Goal: Transaction & Acquisition: Purchase product/service

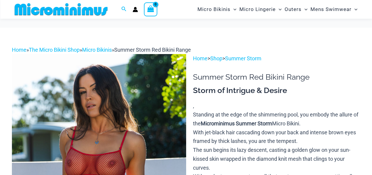
scroll to position [91, 0]
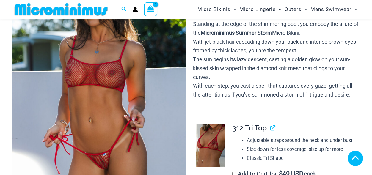
click at [103, 77] on img at bounding box center [99, 93] width 174 height 261
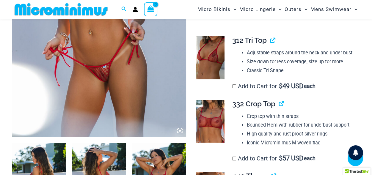
click at [179, 130] on icon at bounding box center [180, 131] width 2 height 2
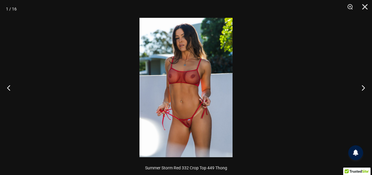
click at [191, 102] on img at bounding box center [186, 88] width 93 height 140
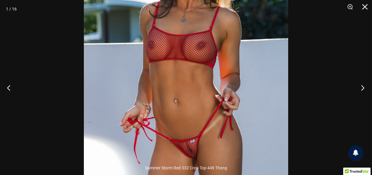
click at [360, 86] on button "Next" at bounding box center [361, 88] width 22 height 30
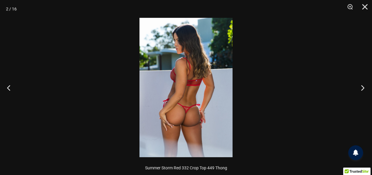
click at [360, 86] on button "Next" at bounding box center [361, 88] width 22 height 30
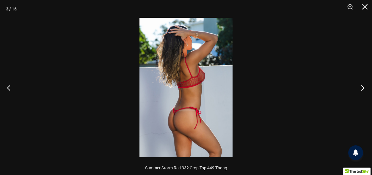
click at [360, 86] on button "Next" at bounding box center [361, 88] width 22 height 30
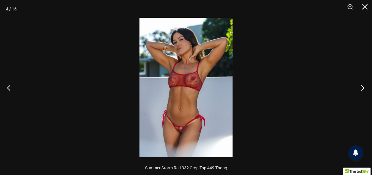
click at [360, 86] on button "Next" at bounding box center [361, 88] width 22 height 30
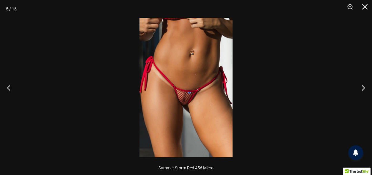
click at [202, 89] on img at bounding box center [186, 88] width 93 height 140
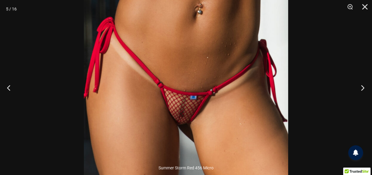
click at [359, 89] on button "Next" at bounding box center [361, 88] width 22 height 30
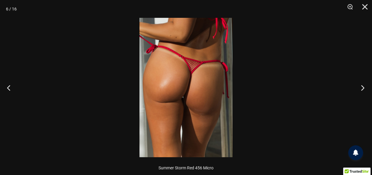
click at [359, 88] on button "Next" at bounding box center [361, 88] width 22 height 30
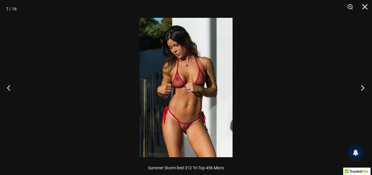
click at [359, 88] on button "Next" at bounding box center [361, 88] width 22 height 30
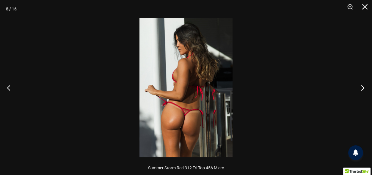
click at [359, 88] on button "Next" at bounding box center [361, 88] width 22 height 30
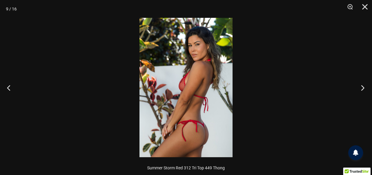
click at [359, 88] on button "Next" at bounding box center [361, 88] width 22 height 30
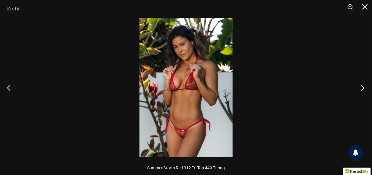
click at [359, 88] on button "Next" at bounding box center [361, 88] width 22 height 30
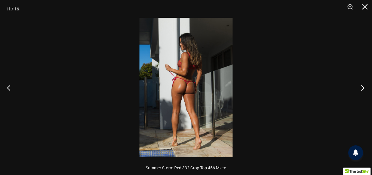
click at [359, 88] on button "Next" at bounding box center [361, 88] width 22 height 30
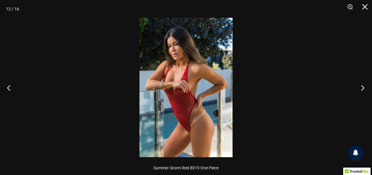
click at [359, 88] on button "Next" at bounding box center [361, 88] width 22 height 30
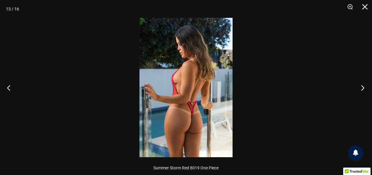
click at [359, 88] on button "Next" at bounding box center [361, 88] width 22 height 30
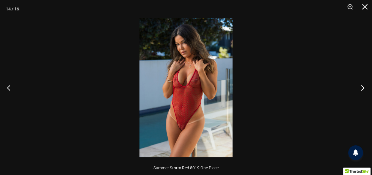
click at [359, 88] on button "Next" at bounding box center [361, 88] width 22 height 30
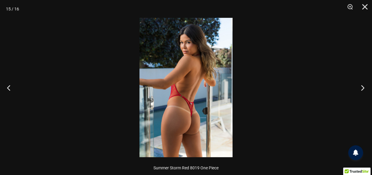
click at [359, 88] on button "Next" at bounding box center [361, 88] width 22 height 30
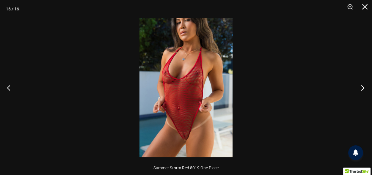
click at [359, 88] on button "Next" at bounding box center [361, 88] width 22 height 30
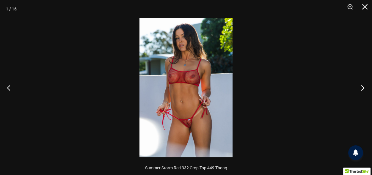
click at [359, 88] on button "Next" at bounding box center [361, 88] width 22 height 30
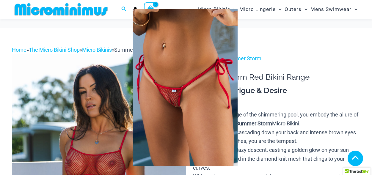
scroll to position [322, 0]
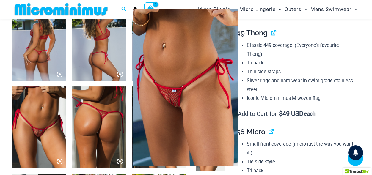
click at [198, 89] on img at bounding box center [185, 87] width 105 height 157
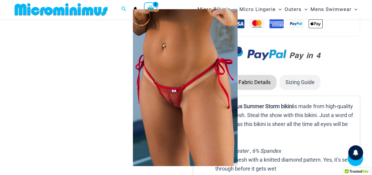
scroll to position [738, 0]
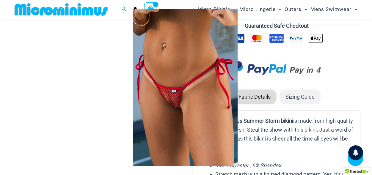
click at [79, 57] on div at bounding box center [186, 87] width 372 height 175
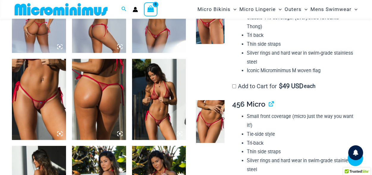
scroll to position [322, 0]
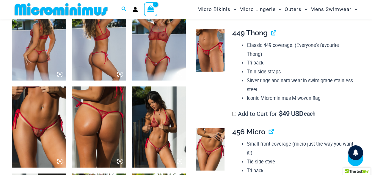
click at [207, 128] on img at bounding box center [210, 149] width 29 height 43
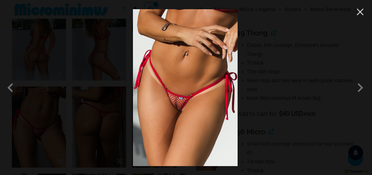
click at [360, 15] on button "Close" at bounding box center [360, 11] width 9 height 9
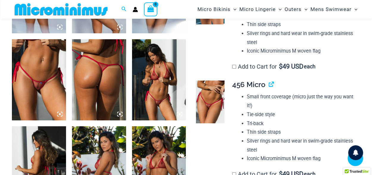
scroll to position [441, 0]
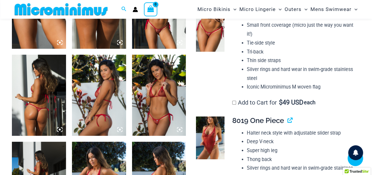
click at [209, 117] on img at bounding box center [210, 138] width 29 height 43
